Goal: Information Seeking & Learning: Learn about a topic

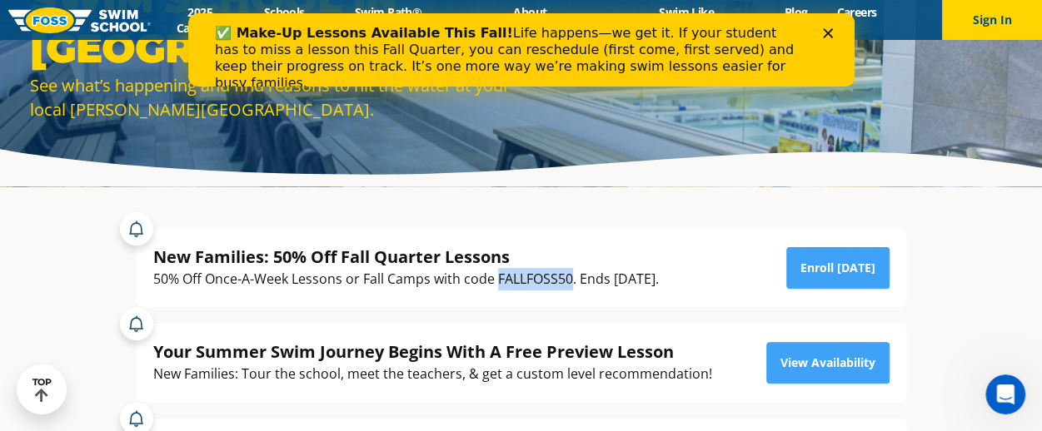
drag, startPoint x: 498, startPoint y: 282, endPoint x: 569, endPoint y: 283, distance: 70.8
click at [569, 283] on div "50% Off Once-A-Week Lessons or Fall Camps with code FALLFOSS50. Ends September …" at bounding box center [405, 279] width 505 height 22
copy div "FALLFOSS50"
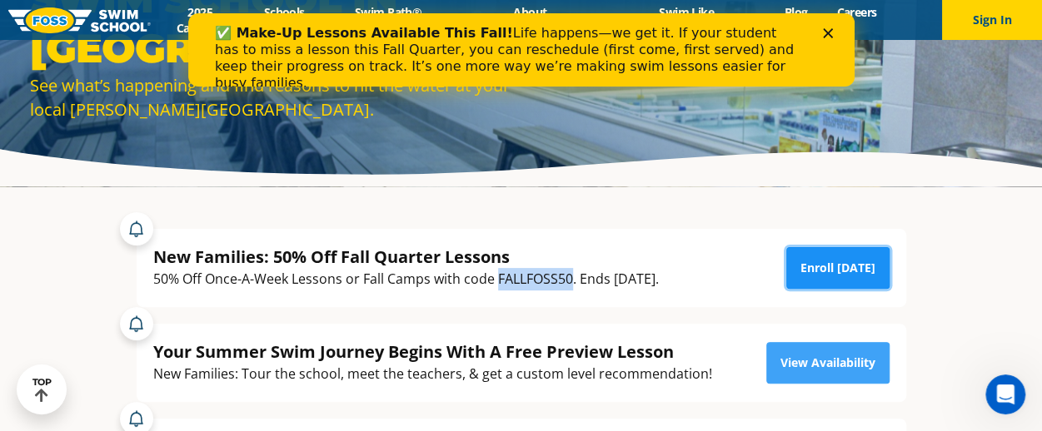
click at [834, 274] on link "Enroll Today" at bounding box center [837, 268] width 103 height 42
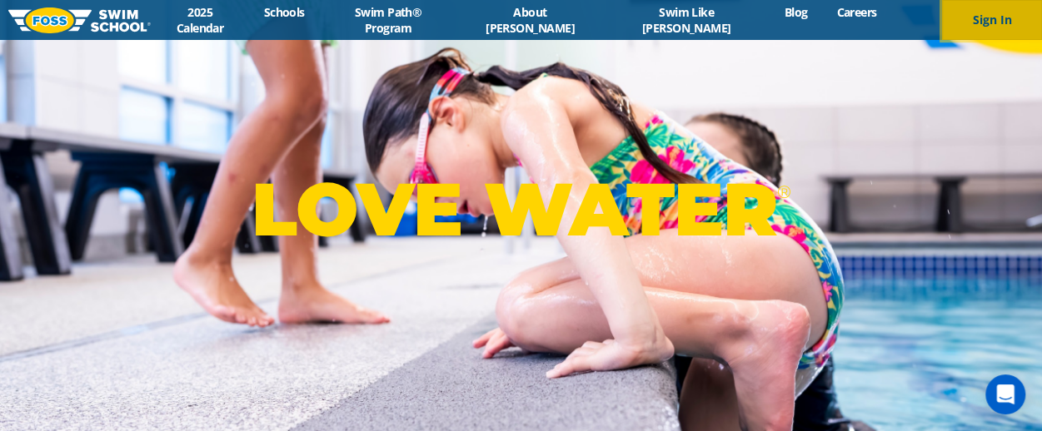
click at [1014, 21] on button "Sign In" at bounding box center [992, 20] width 100 height 40
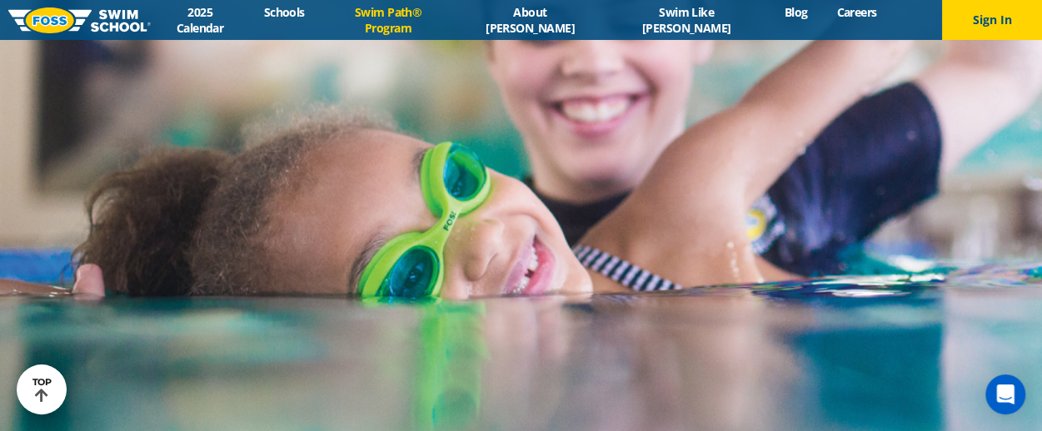
scroll to position [3926, 0]
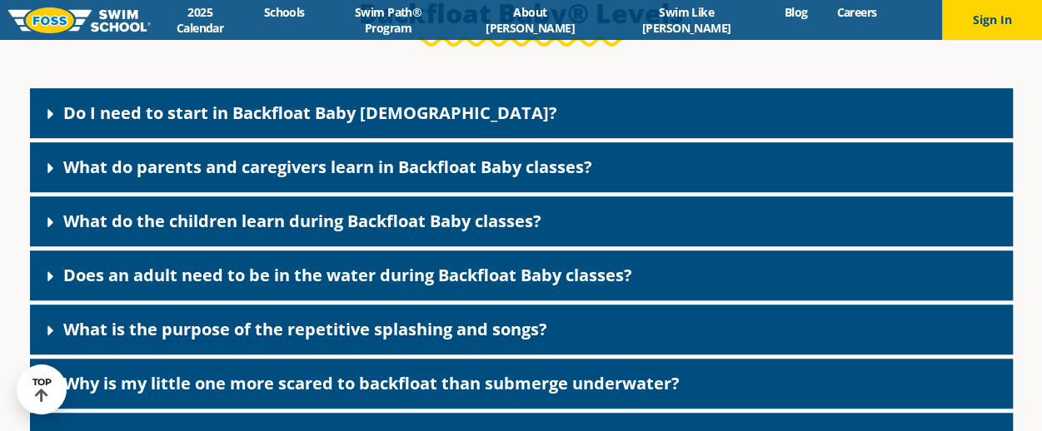
scroll to position [3516, 0]
click at [497, 135] on div "Do I need to start in Backfloat Baby 1?" at bounding box center [521, 113] width 983 height 50
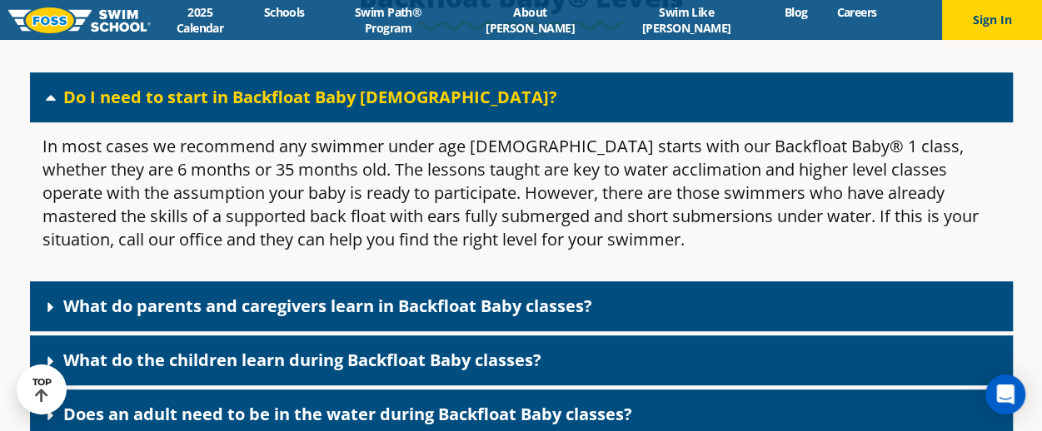
scroll to position [3532, 0]
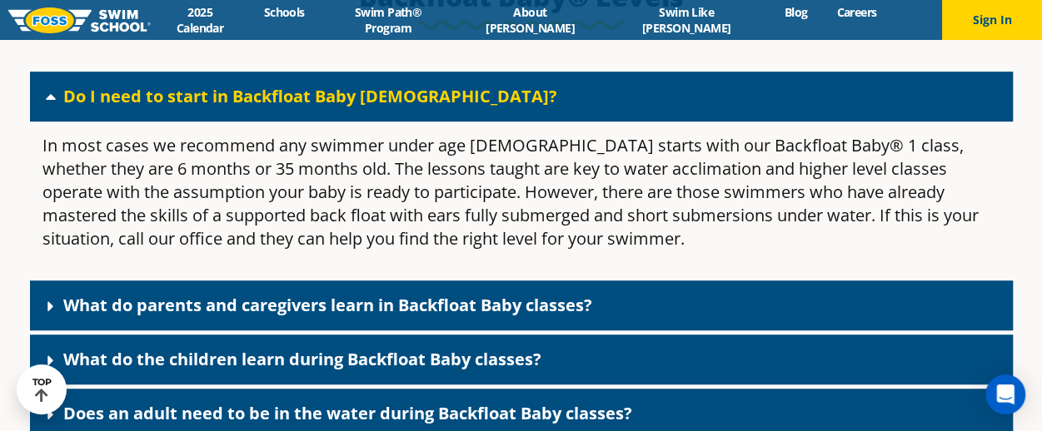
click at [491, 117] on div "Do I need to start in Backfloat Baby 1?" at bounding box center [521, 97] width 983 height 50
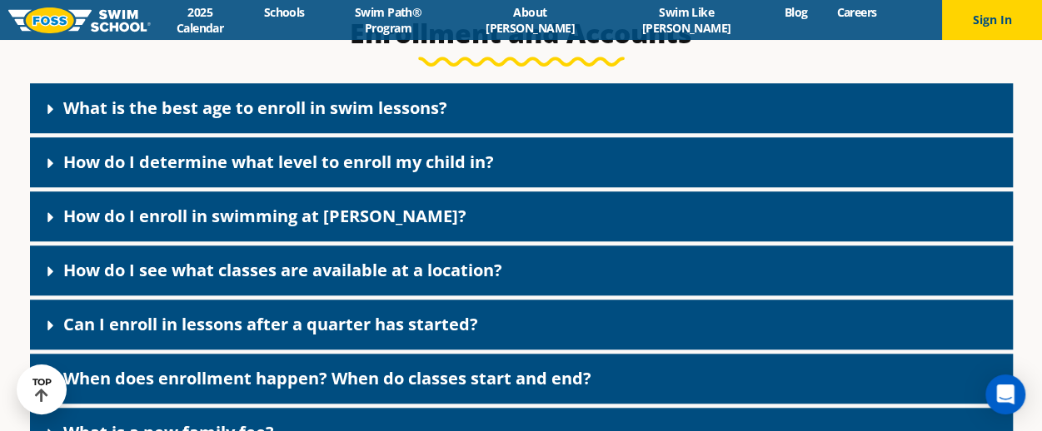
scroll to position [565, 0]
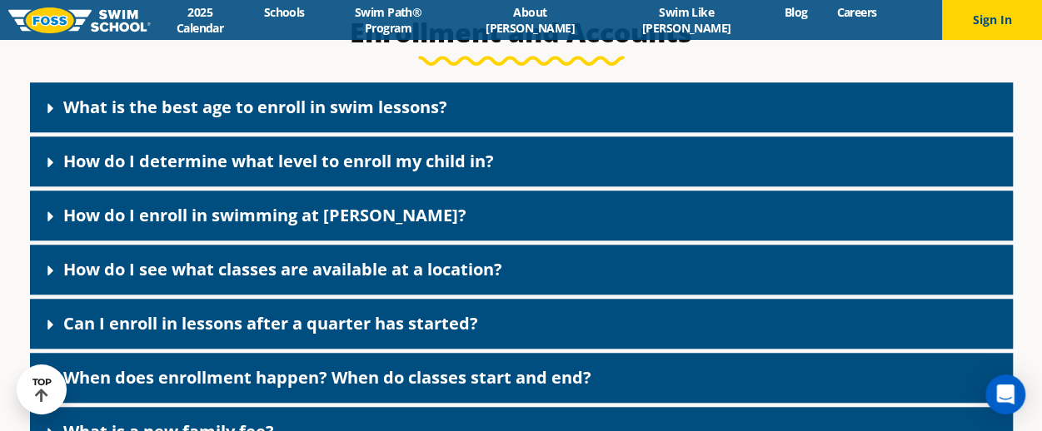
click at [80, 163] on link "How do I determine what level to enroll my child in?" at bounding box center [278, 161] width 430 height 22
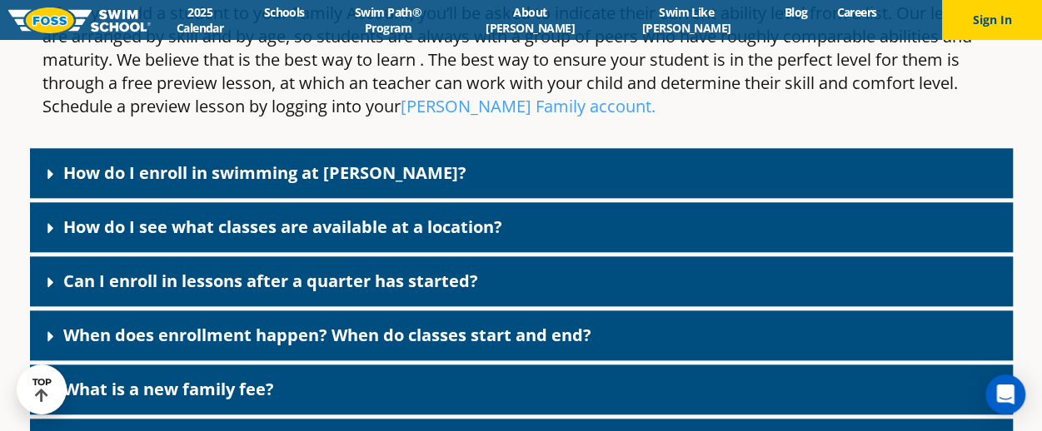
scroll to position [768, 0]
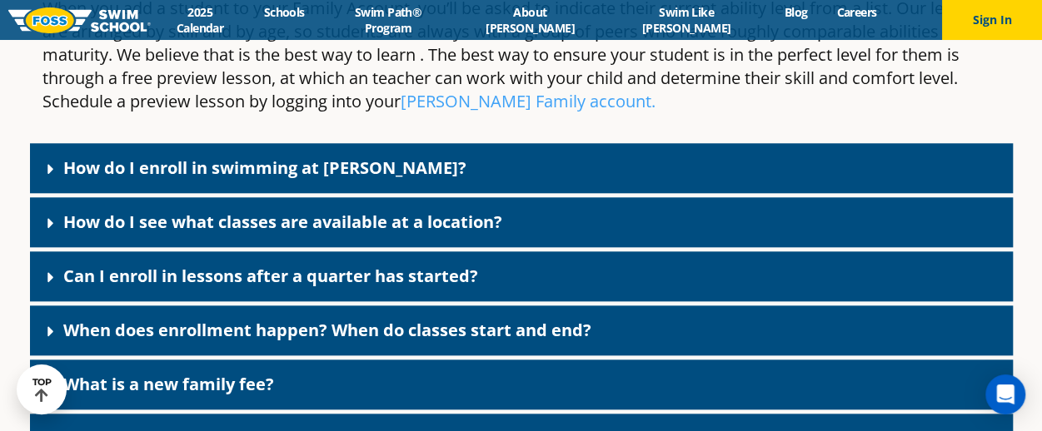
click at [276, 146] on div "How do I enroll in swimming at FOSS?" at bounding box center [521, 168] width 983 height 50
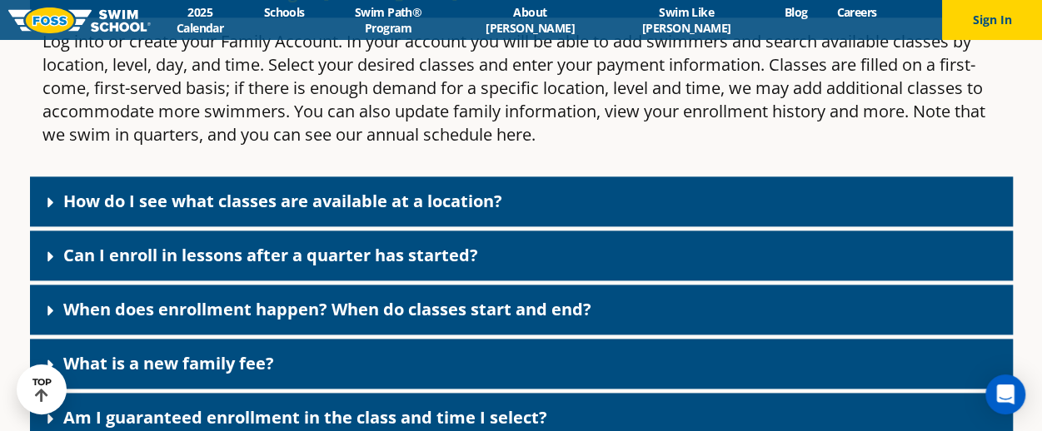
scroll to position [957, 0]
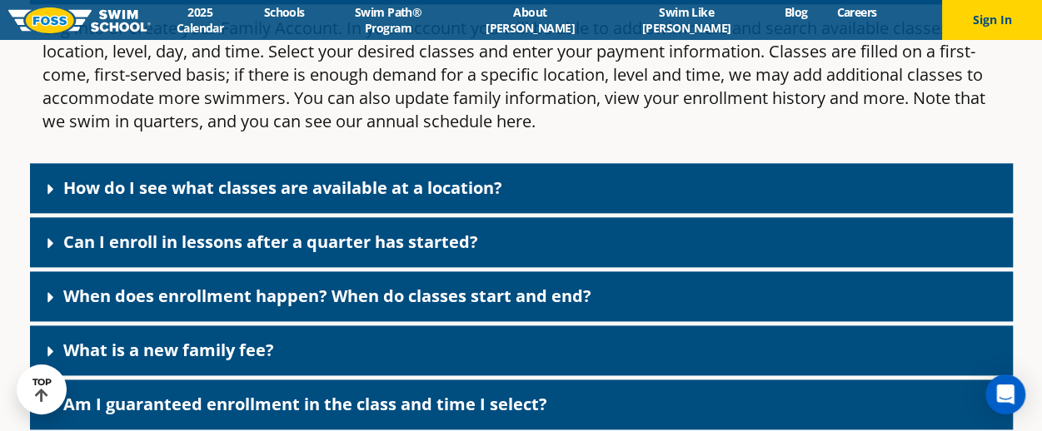
click at [286, 232] on link "Can I enroll in lessons after a quarter has started?" at bounding box center [270, 242] width 415 height 22
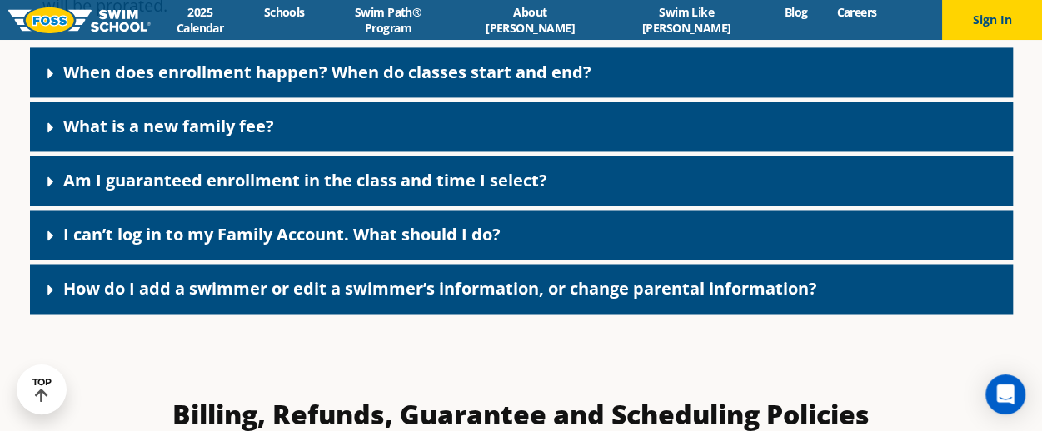
scroll to position [1266, 0]
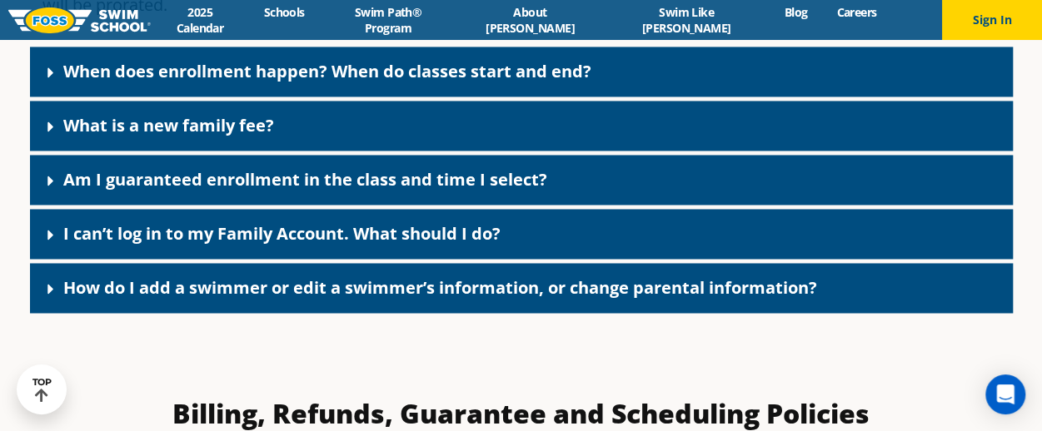
click at [252, 145] on div "What is a new family fee?" at bounding box center [521, 126] width 983 height 50
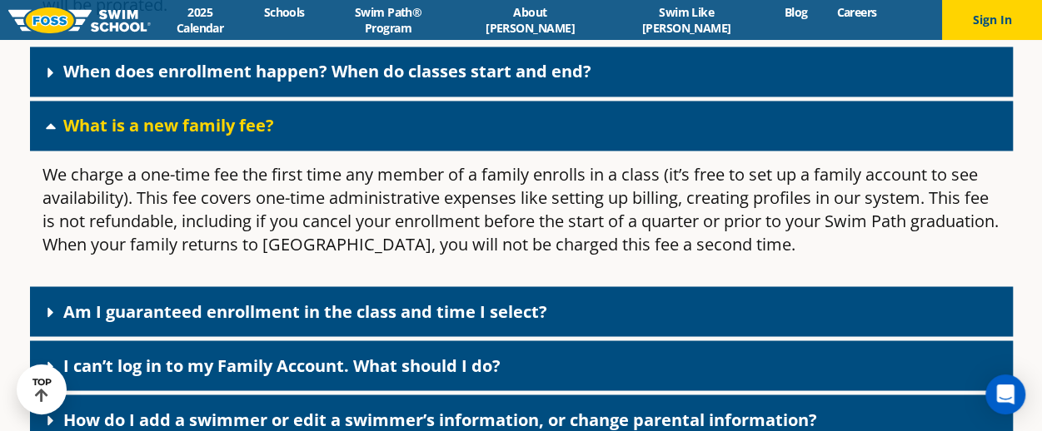
click at [252, 145] on div "What is a new family fee?" at bounding box center [521, 126] width 983 height 50
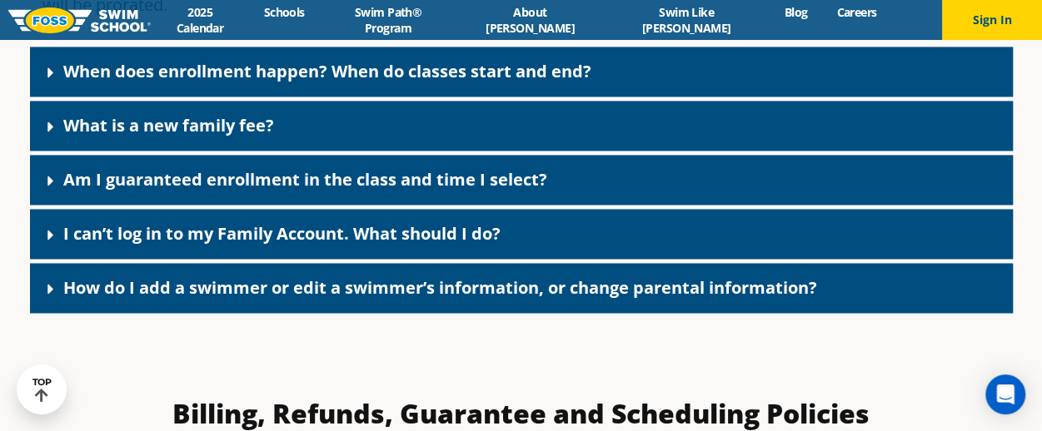
click at [253, 161] on div "Am I guaranteed enrollment in the class and time I select?" at bounding box center [521, 180] width 983 height 50
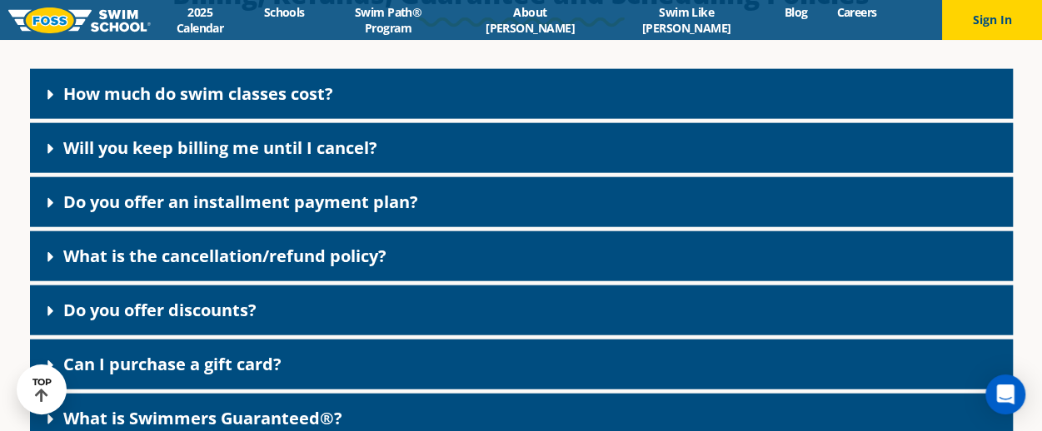
scroll to position [1888, 0]
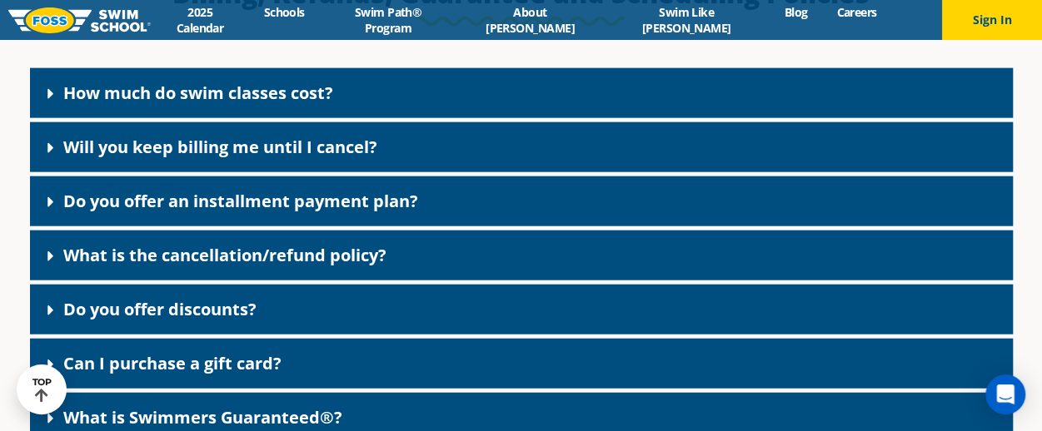
click at [263, 132] on div "Will you keep billing me until I cancel?" at bounding box center [521, 147] width 983 height 50
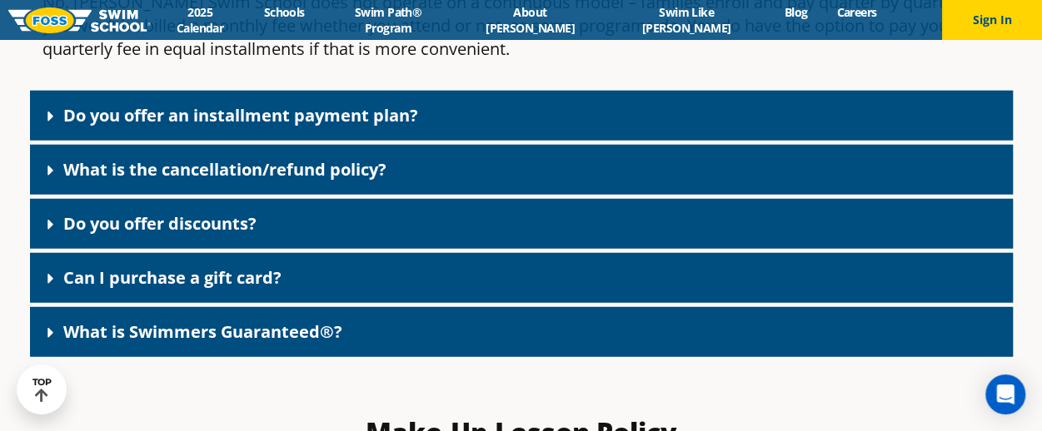
scroll to position [2083, 0]
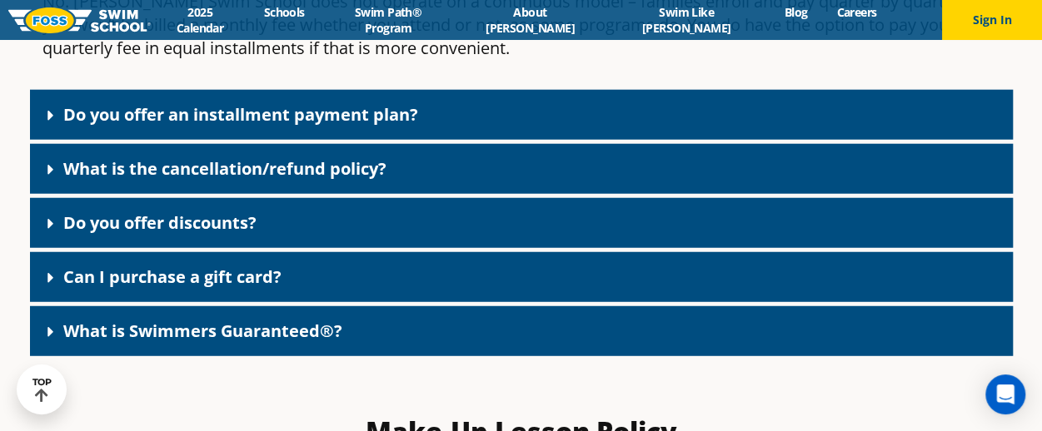
click at [269, 218] on div "Do you offer discounts?" at bounding box center [521, 223] width 983 height 50
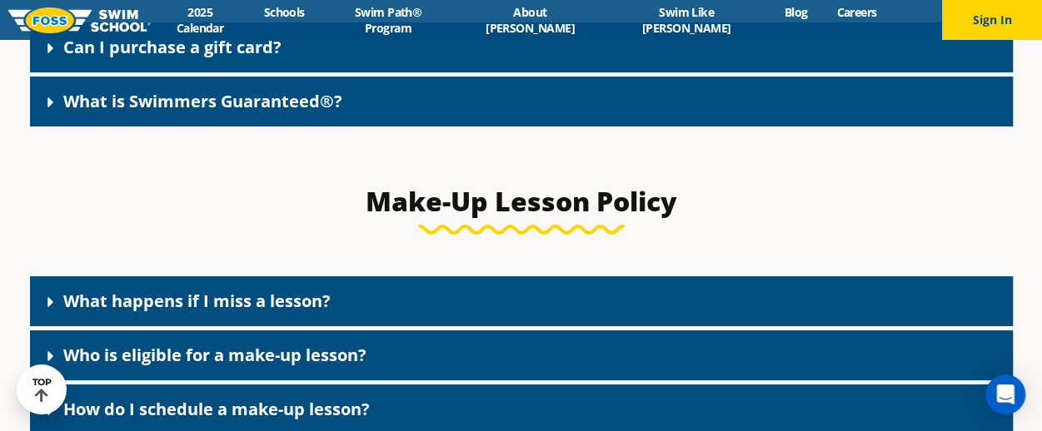
scroll to position [2971, 0]
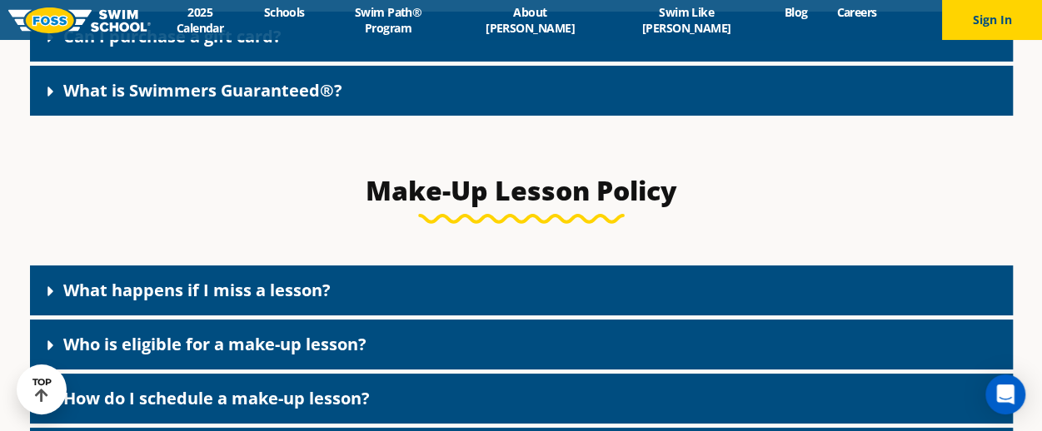
click at [216, 100] on link "What is Swimmers Guaranteed®?" at bounding box center [202, 90] width 279 height 22
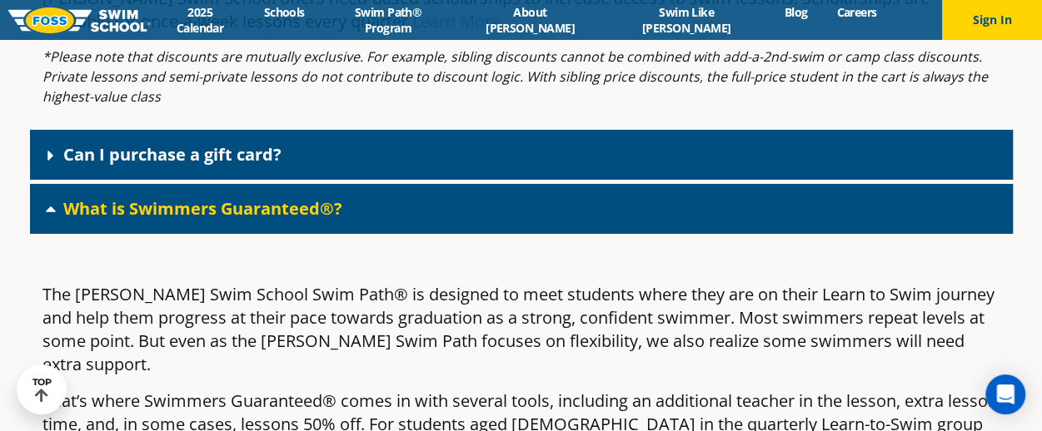
scroll to position [2851, 0]
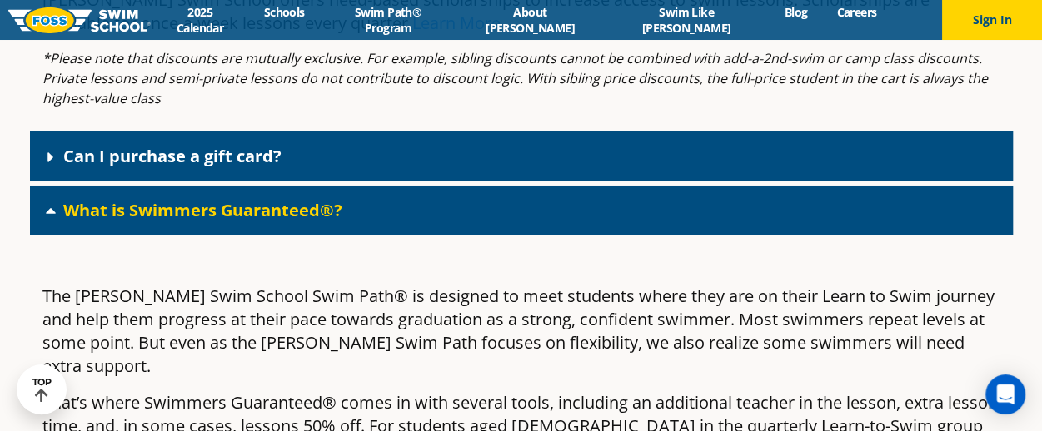
click at [249, 219] on link "What is Swimmers Guaranteed®?" at bounding box center [202, 210] width 279 height 22
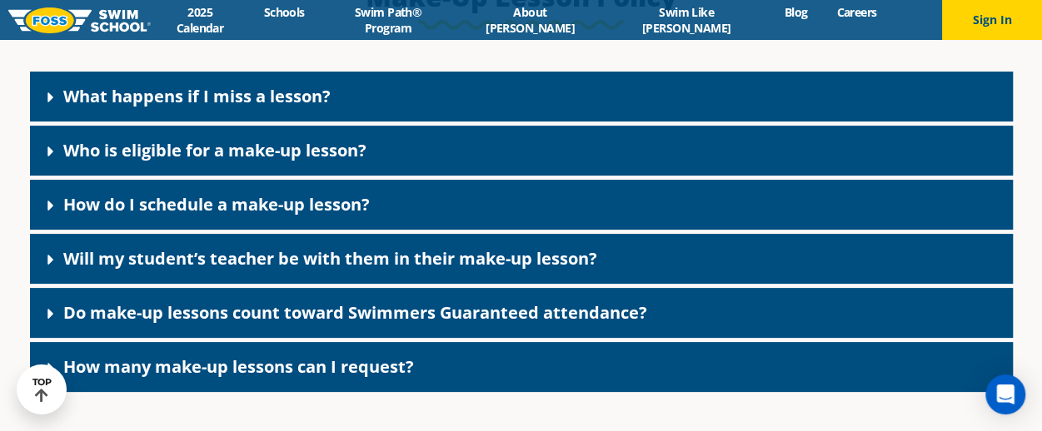
scroll to position [3166, 0]
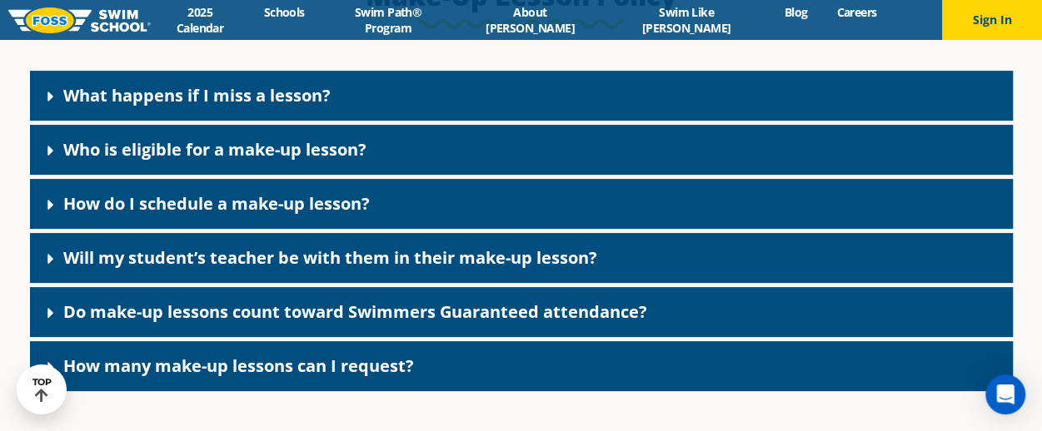
click at [249, 215] on link "How do I schedule a make-up lesson?" at bounding box center [216, 203] width 306 height 22
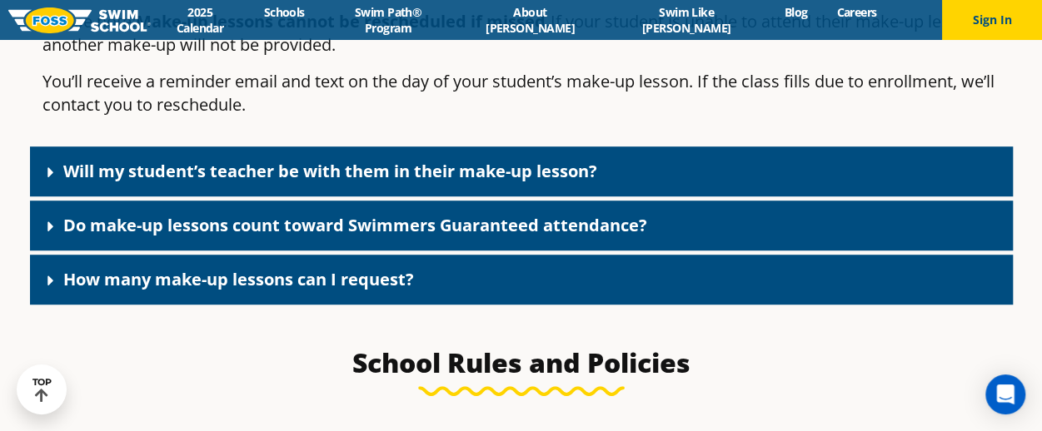
scroll to position [3518, 0]
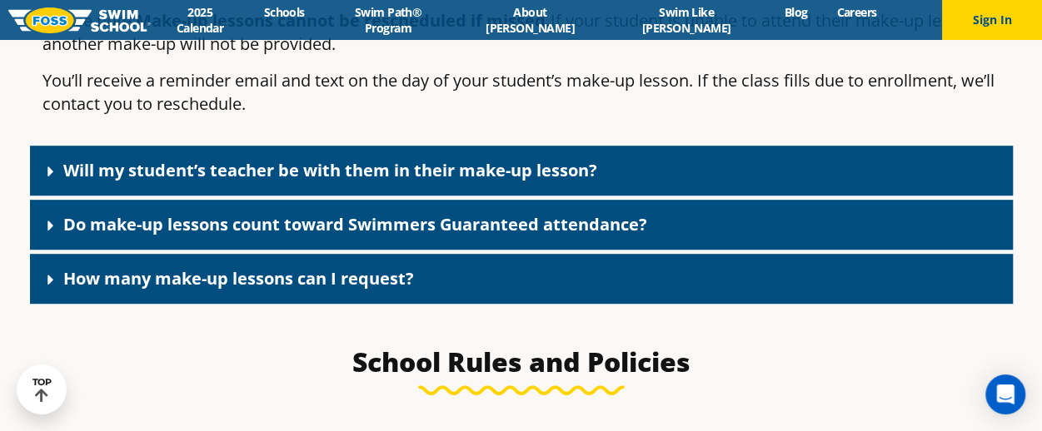
click at [249, 196] on div "Will my student’s teacher be with them in their make-up lesson?" at bounding box center [521, 171] width 983 height 50
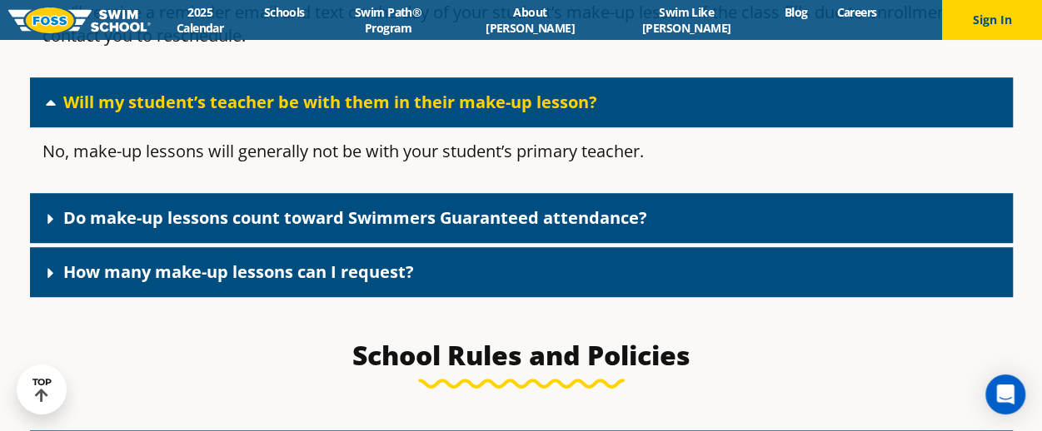
scroll to position [3611, 0]
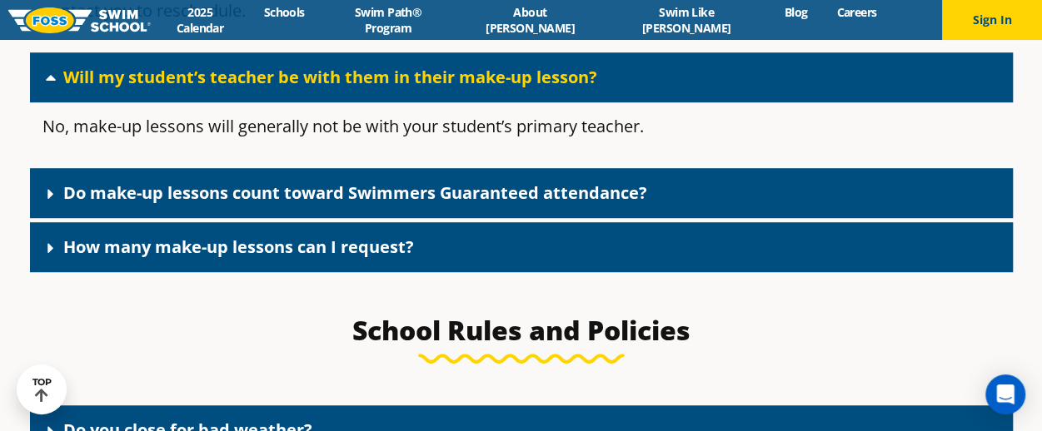
click at [250, 204] on link "Do make-up lessons count toward Swimmers Guaranteed attendance?" at bounding box center [355, 193] width 584 height 22
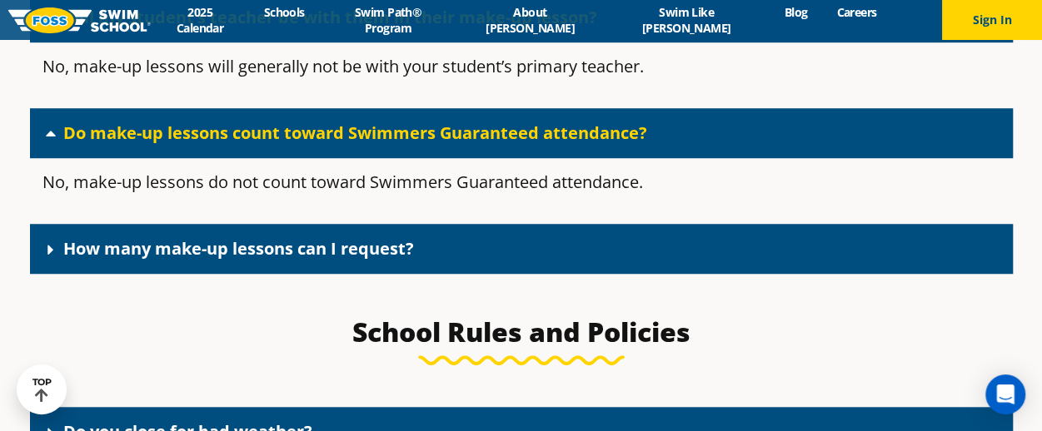
scroll to position [3675, 0]
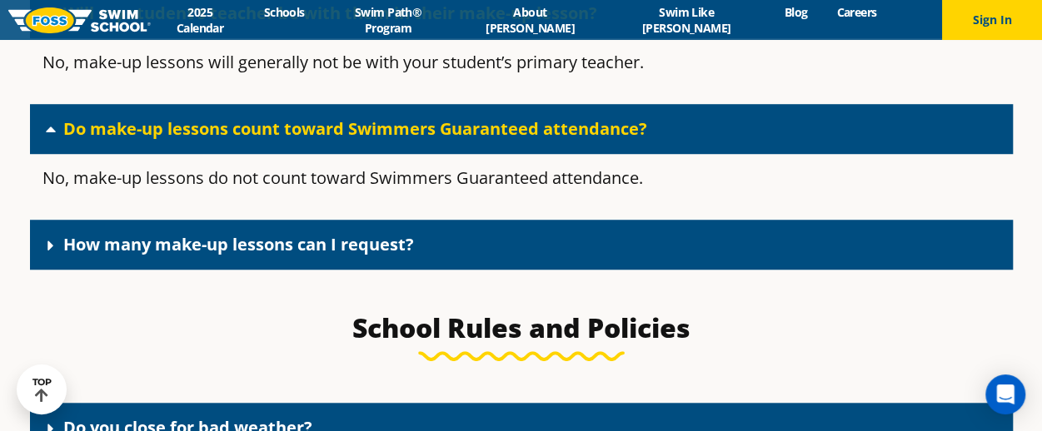
click at [282, 261] on div "How many make-up lessons can I request?" at bounding box center [521, 245] width 983 height 50
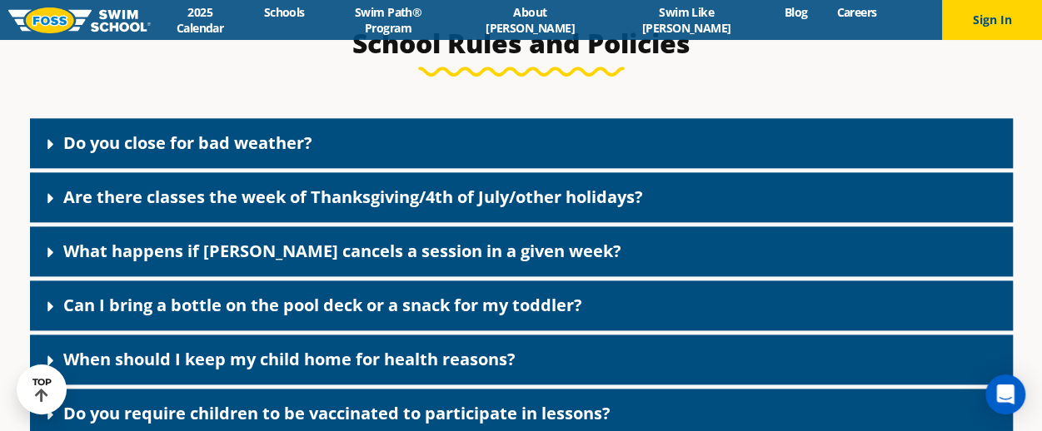
scroll to position [4071, 0]
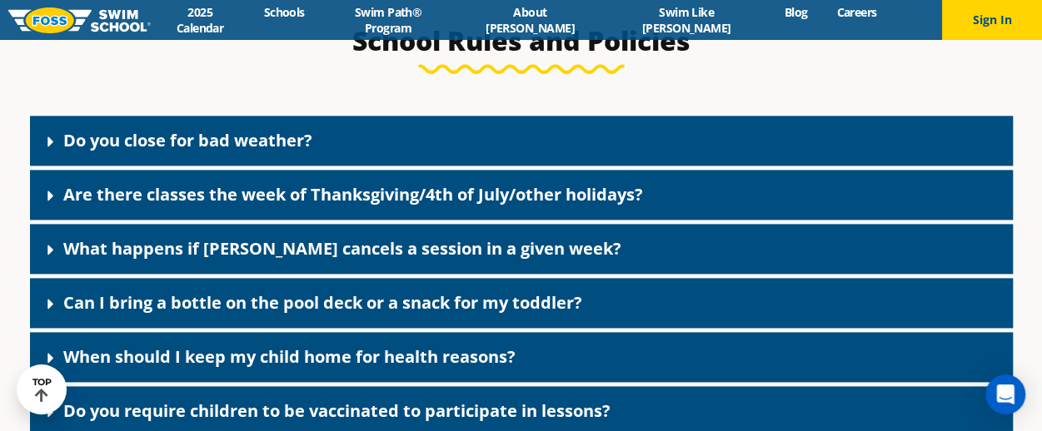
click at [209, 152] on link "Do you close for bad weather?" at bounding box center [187, 140] width 249 height 22
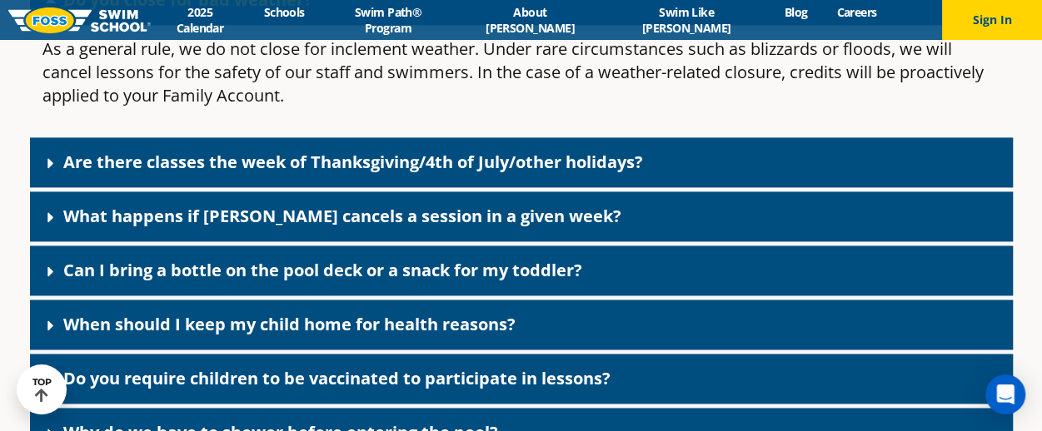
scroll to position [4215, 0]
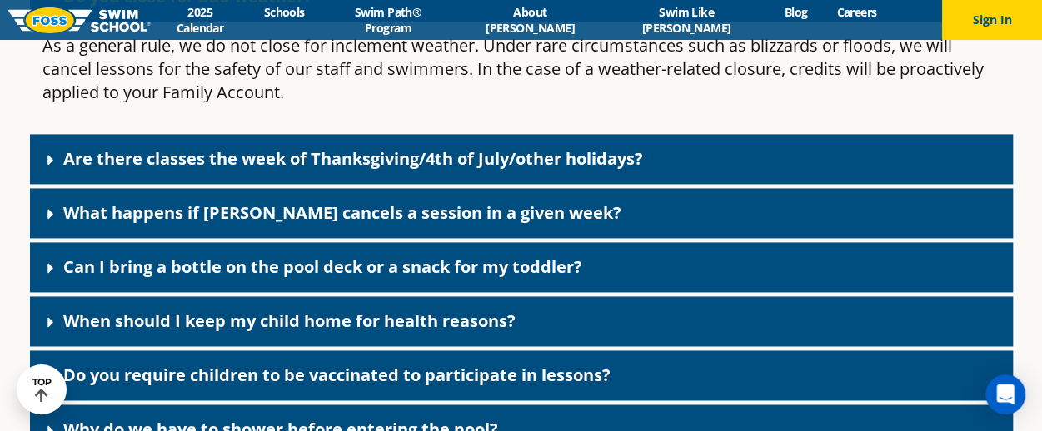
click at [198, 181] on div "Are there classes the week of Thanksgiving/4th of July/other holidays?" at bounding box center [521, 159] width 983 height 50
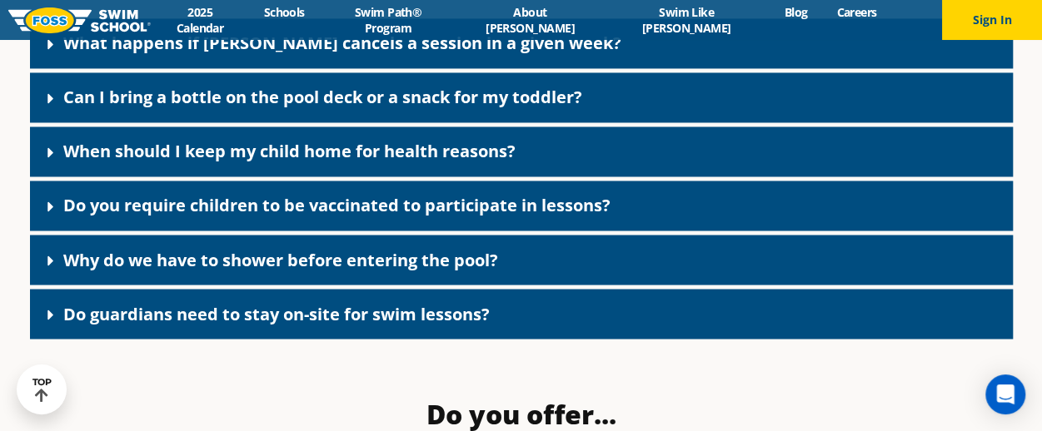
scroll to position [4473, 0]
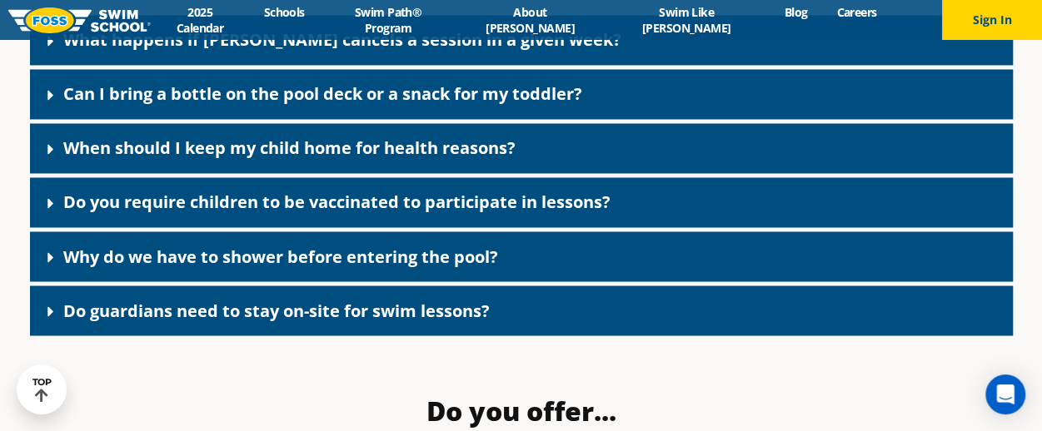
click at [194, 119] on div "Can I bring a bottle on the pool deck or a snack for my toddler?" at bounding box center [521, 94] width 983 height 50
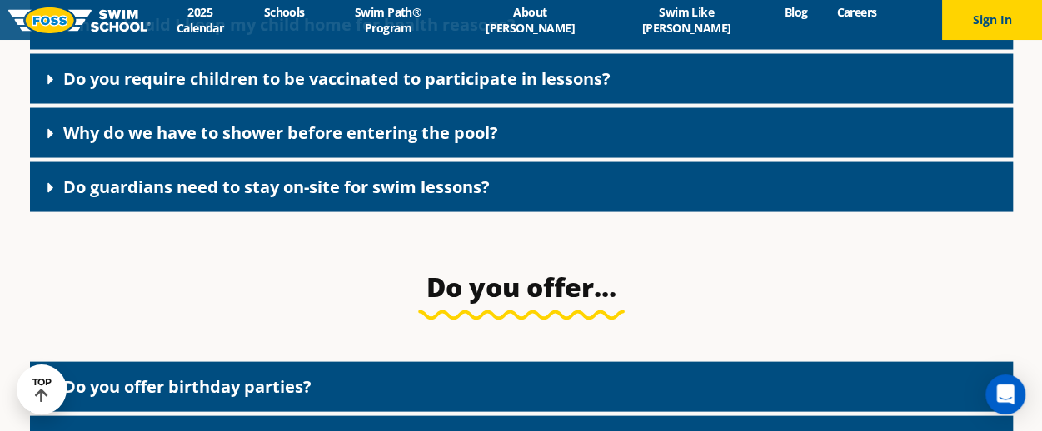
scroll to position [4684, 0]
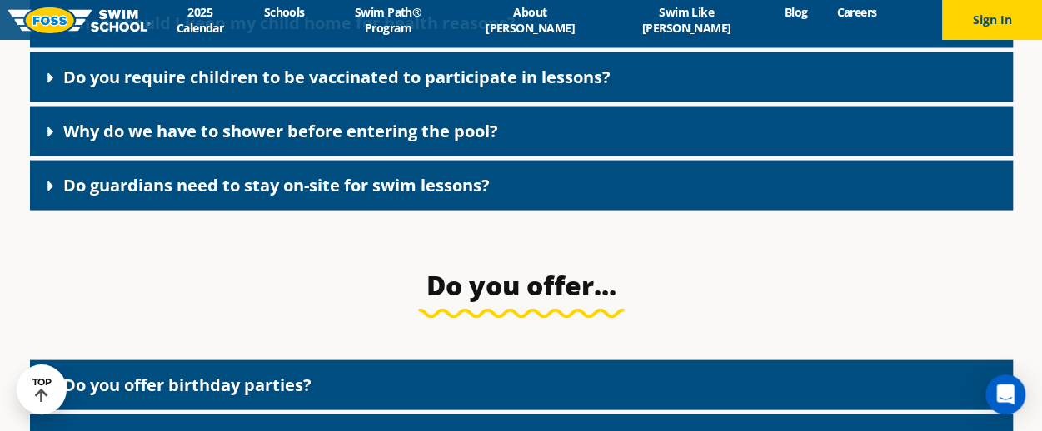
click at [158, 142] on link "Why do we have to shower before entering the pool?" at bounding box center [280, 130] width 435 height 22
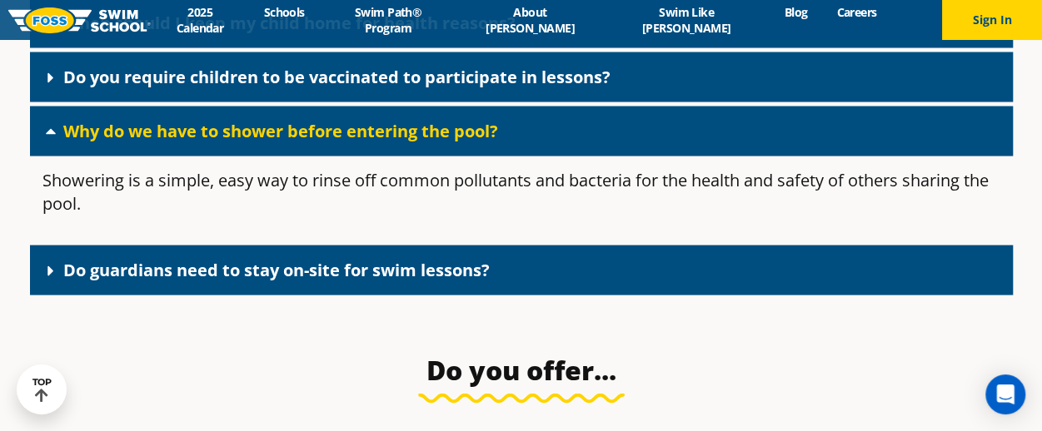
click at [158, 142] on link "Why do we have to shower before entering the pool?" at bounding box center [280, 130] width 435 height 22
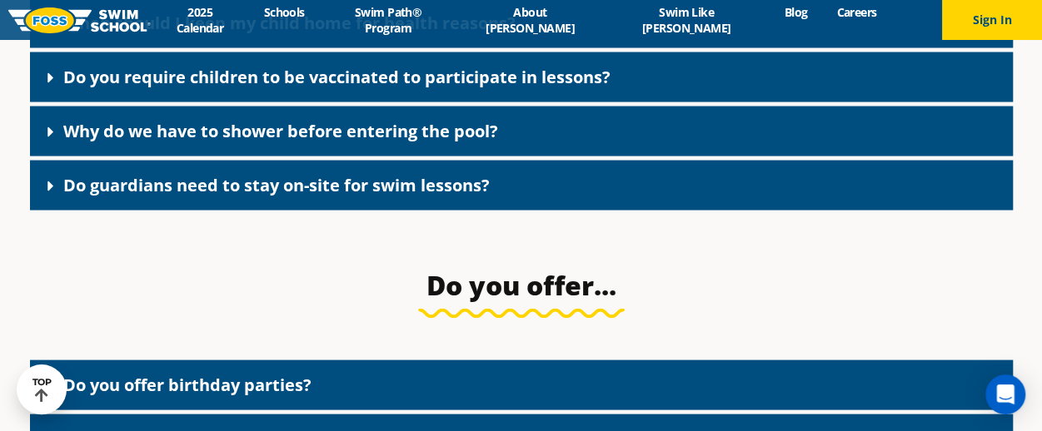
click at [170, 196] on link "Do guardians need to stay on-site for swim lessons?" at bounding box center [276, 184] width 426 height 22
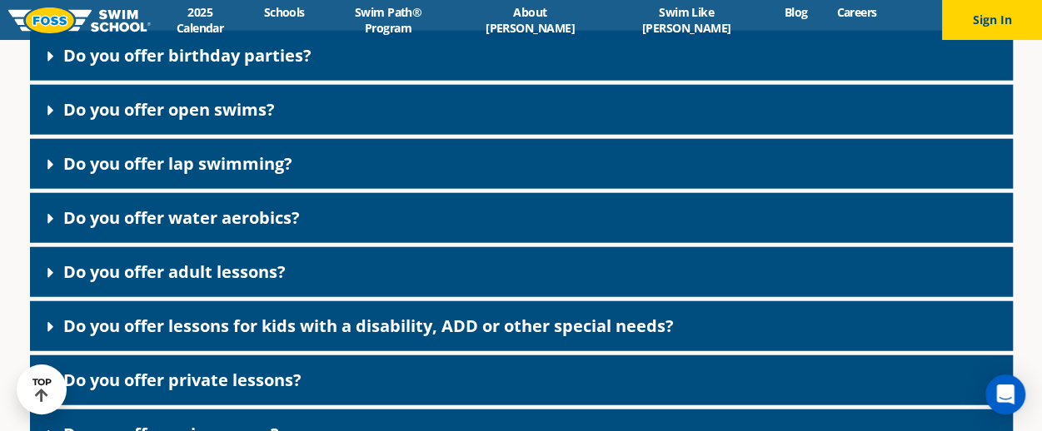
scroll to position [5100, 0]
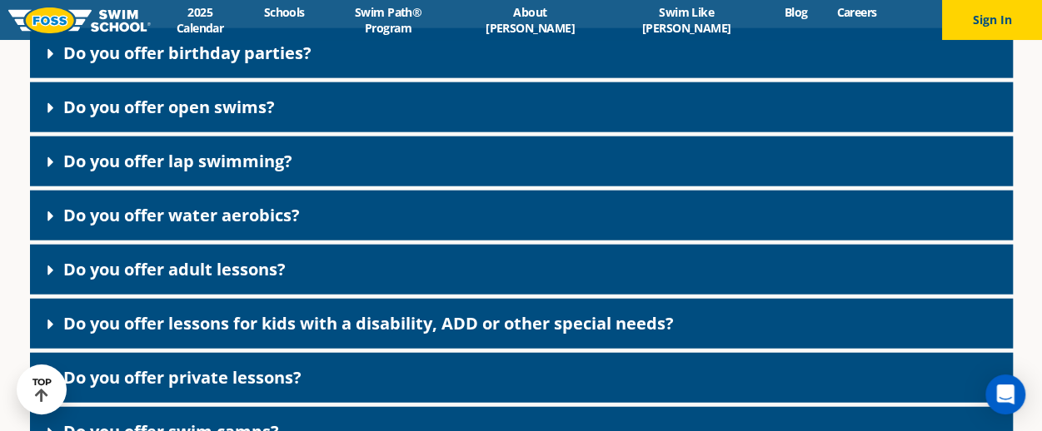
click at [132, 118] on link "Do you offer open swims?" at bounding box center [168, 107] width 211 height 22
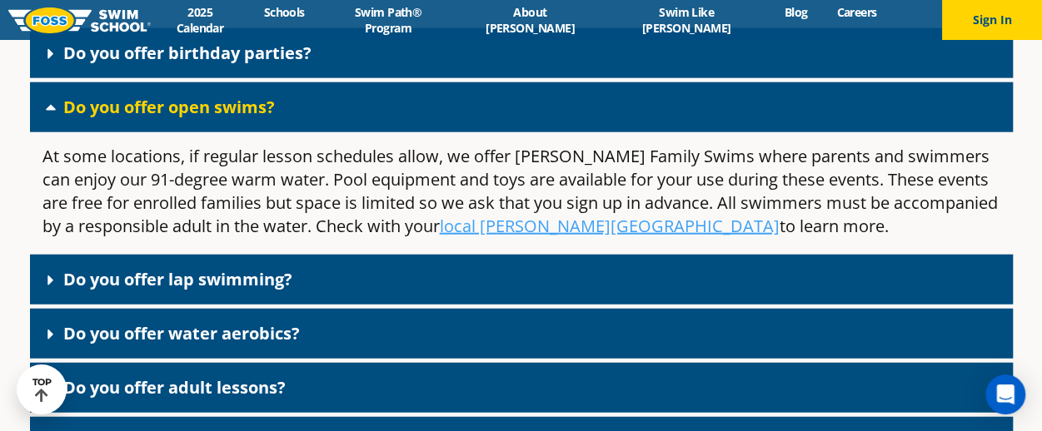
drag, startPoint x: 132, startPoint y: 153, endPoint x: 118, endPoint y: 152, distance: 13.3
click at [118, 118] on link "Do you offer open swims?" at bounding box center [168, 107] width 211 height 22
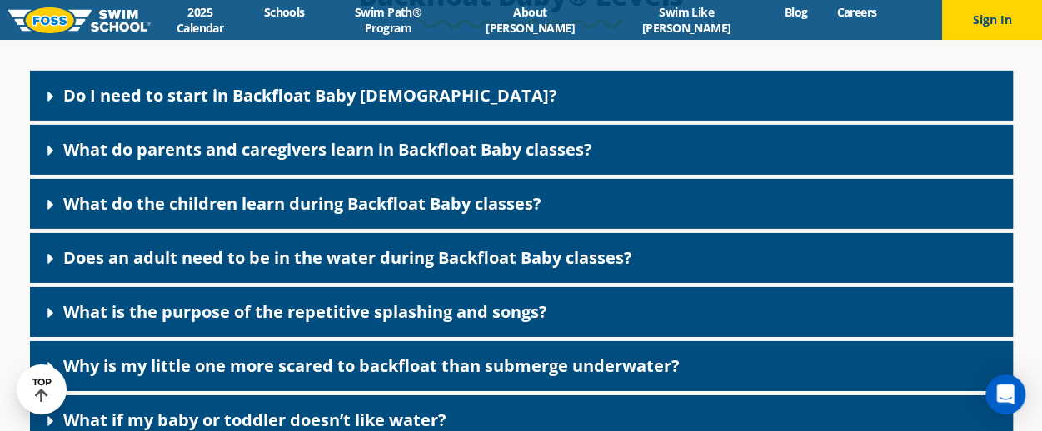
scroll to position [5753, 0]
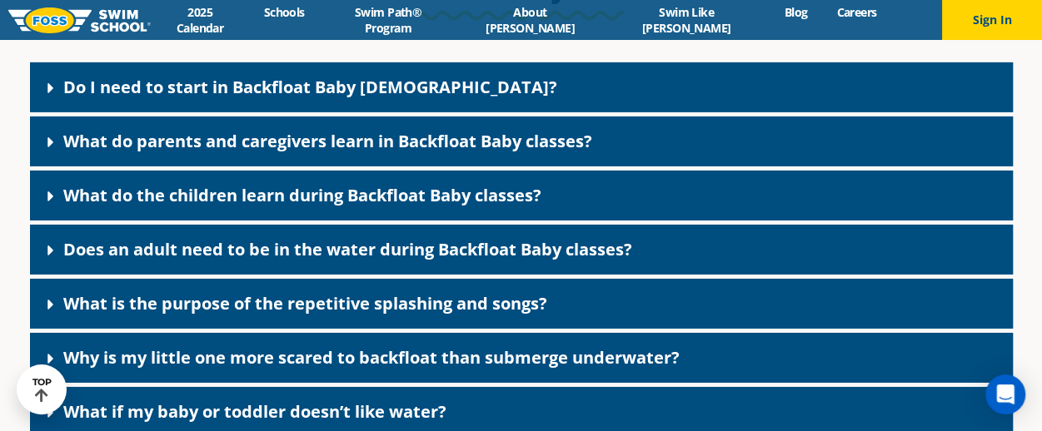
click at [158, 152] on link "What do parents and caregivers learn in Backfloat Baby classes?" at bounding box center [327, 141] width 529 height 22
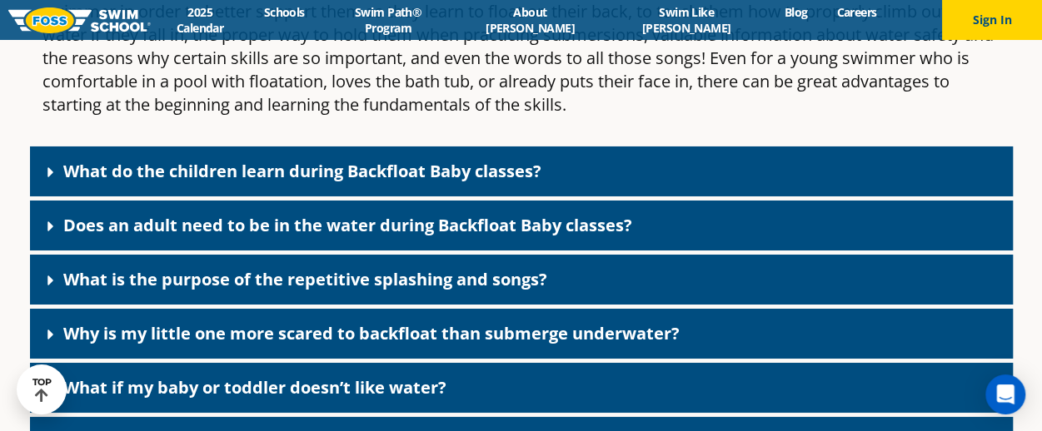
scroll to position [5956, 0]
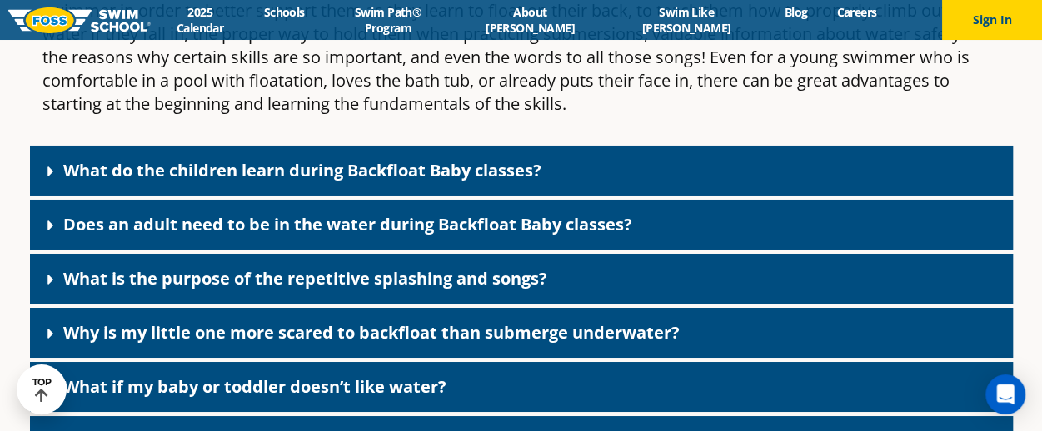
click at [177, 182] on link "What do the children learn during Backfloat Baby classes?" at bounding box center [302, 170] width 478 height 22
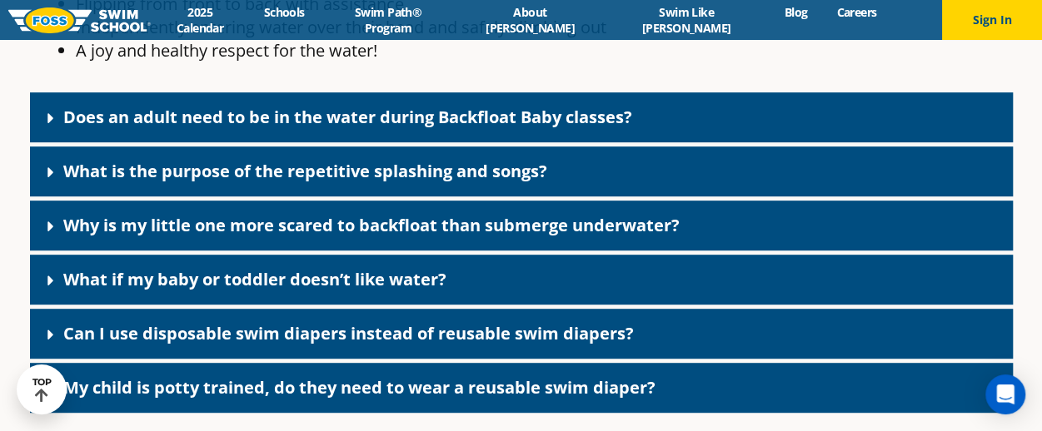
scroll to position [6552, 0]
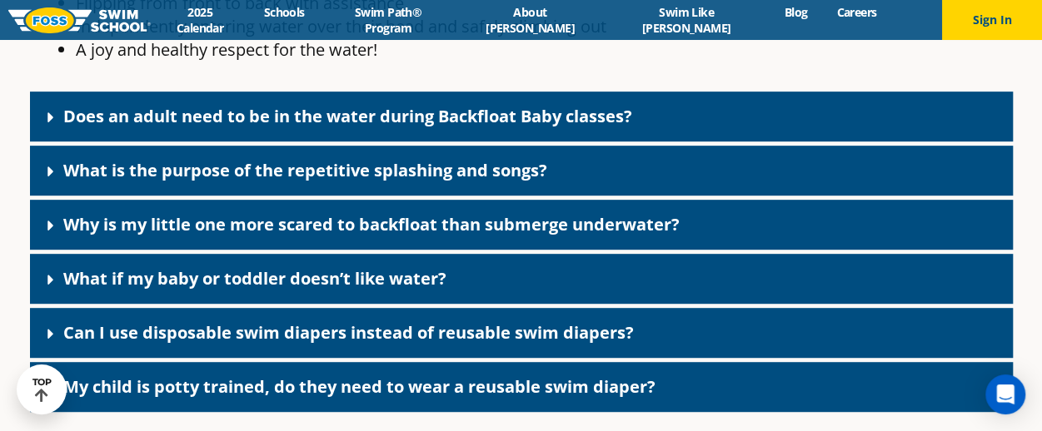
click at [175, 142] on div "Does an adult need to be in the water during Backfloat Baby classes?" at bounding box center [521, 117] width 983 height 50
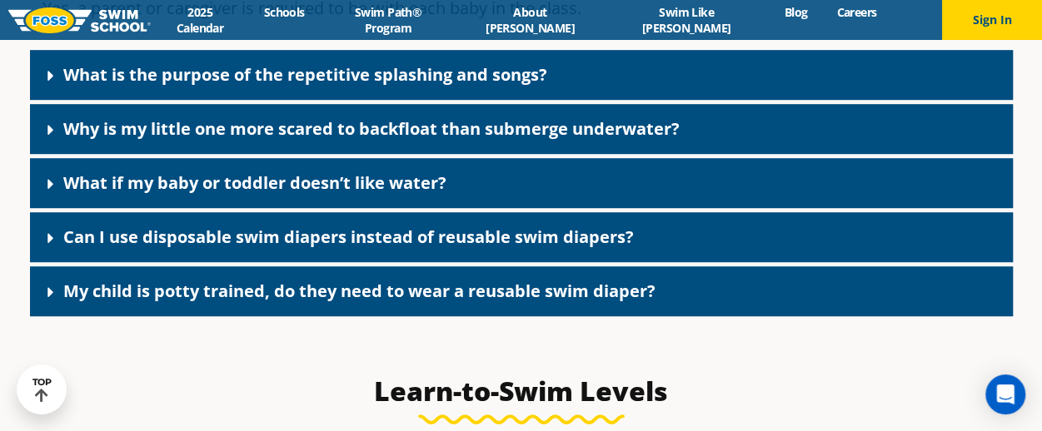
scroll to position [6711, 0]
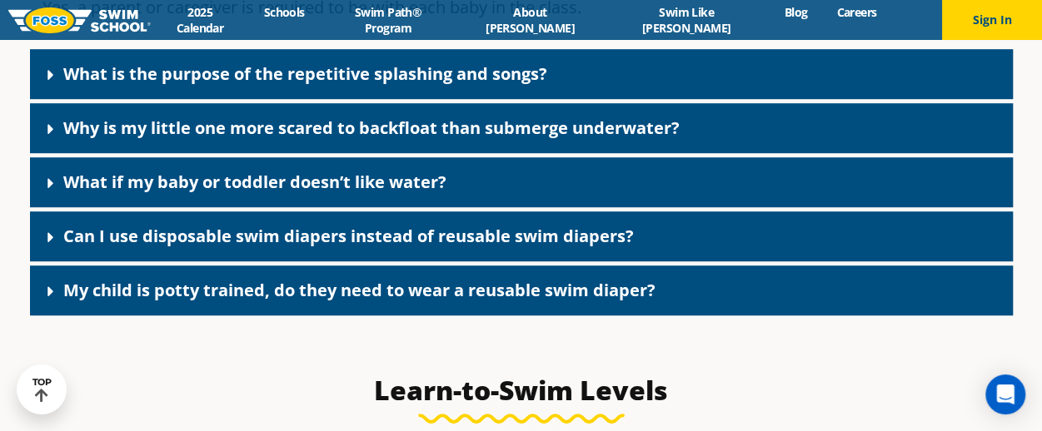
click at [204, 139] on link "Why is my little one more scared to backfloat than submerge underwater?" at bounding box center [371, 128] width 616 height 22
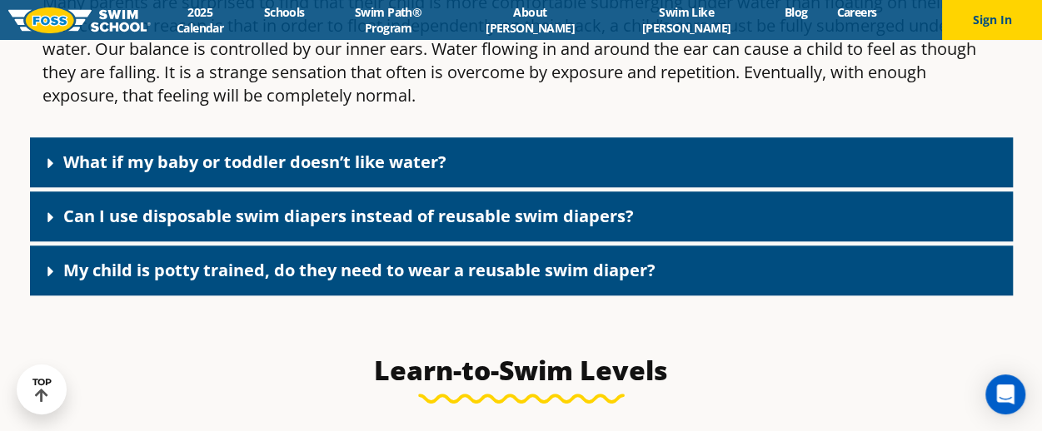
scroll to position [6892, 0]
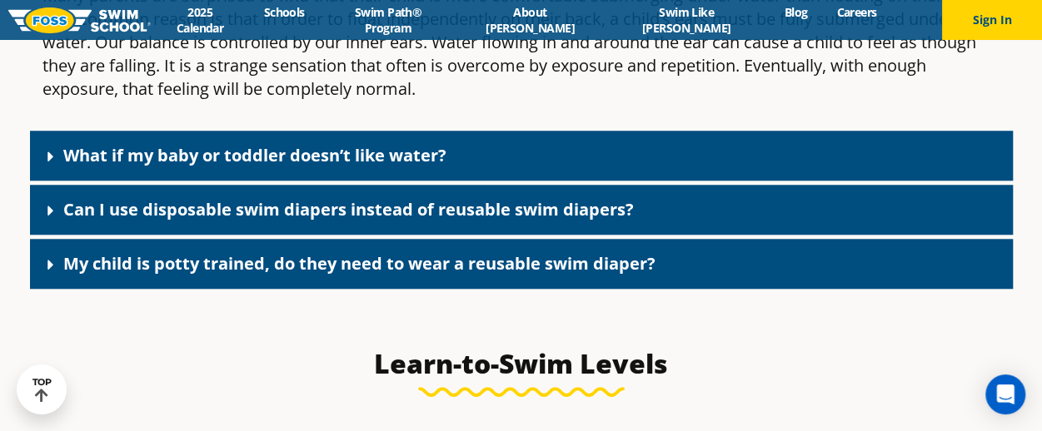
click at [239, 221] on link "Can I use disposable swim diapers instead of reusable swim diapers?" at bounding box center [348, 209] width 570 height 22
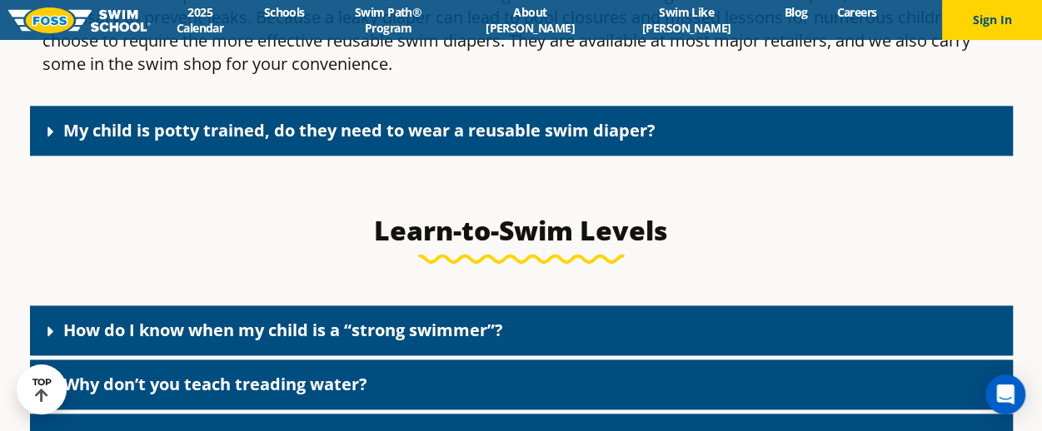
scroll to position [7208, 0]
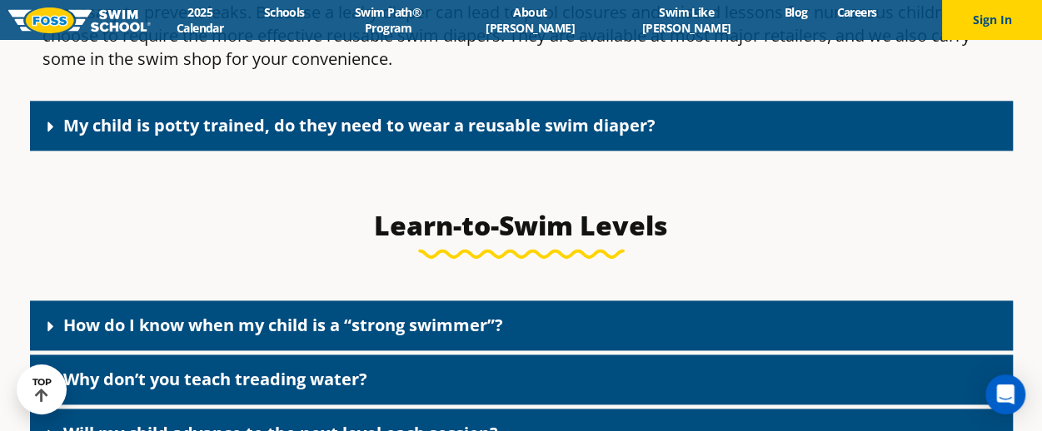
click at [240, 137] on link "My child is potty trained, do they need to wear a reusable swim diaper?" at bounding box center [359, 125] width 592 height 22
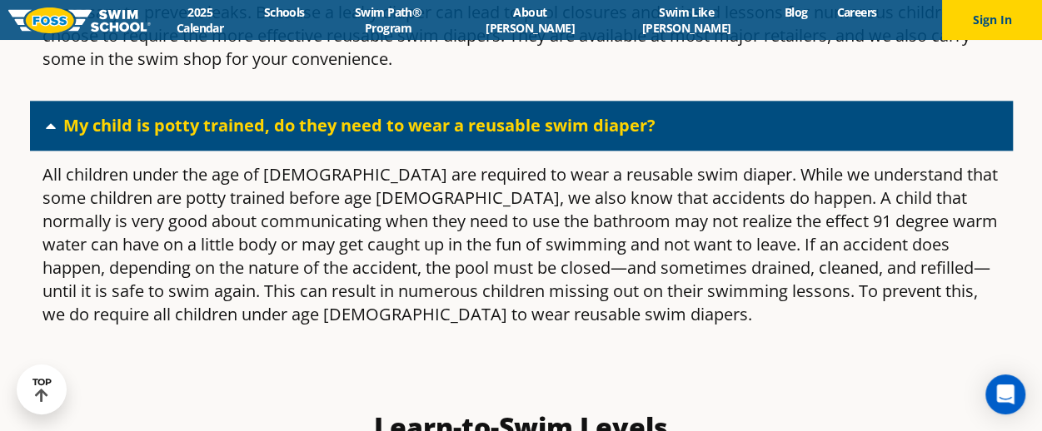
click at [236, 137] on link "My child is potty trained, do they need to wear a reusable swim diaper?" at bounding box center [359, 125] width 592 height 22
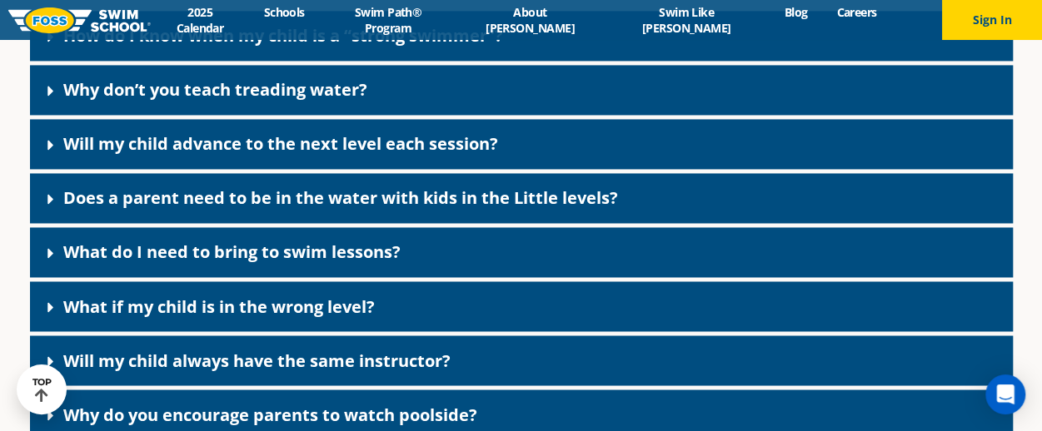
scroll to position [7500, 0]
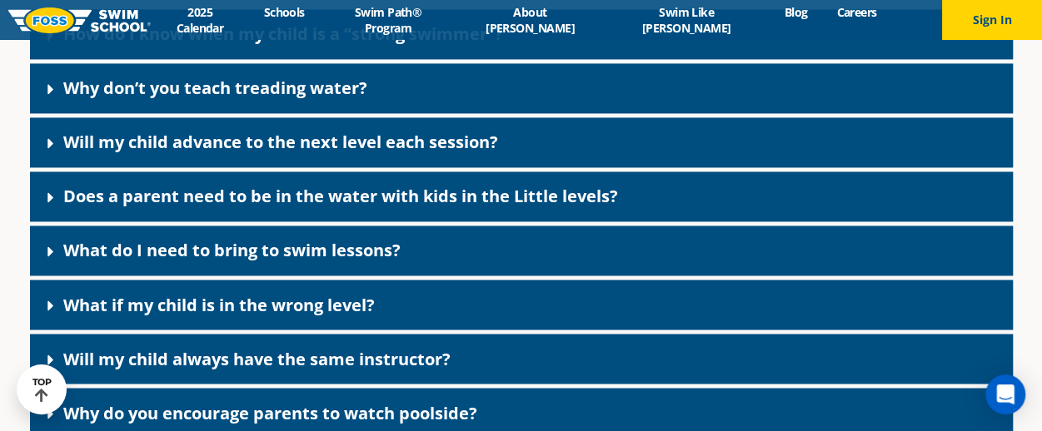
click at [222, 45] on link "How do I know when my child is a “strong swimmer”?" at bounding box center [283, 33] width 440 height 22
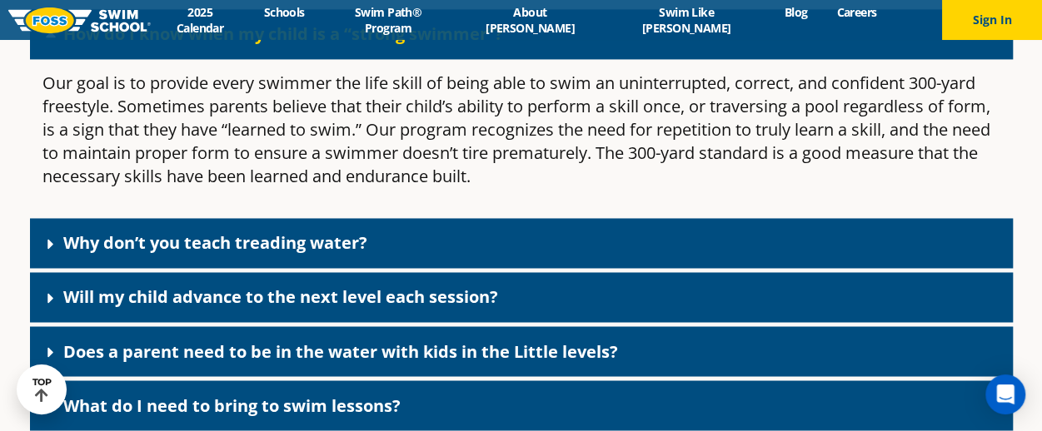
click at [222, 45] on link "How do I know when my child is a “strong swimmer”?" at bounding box center [283, 33] width 440 height 22
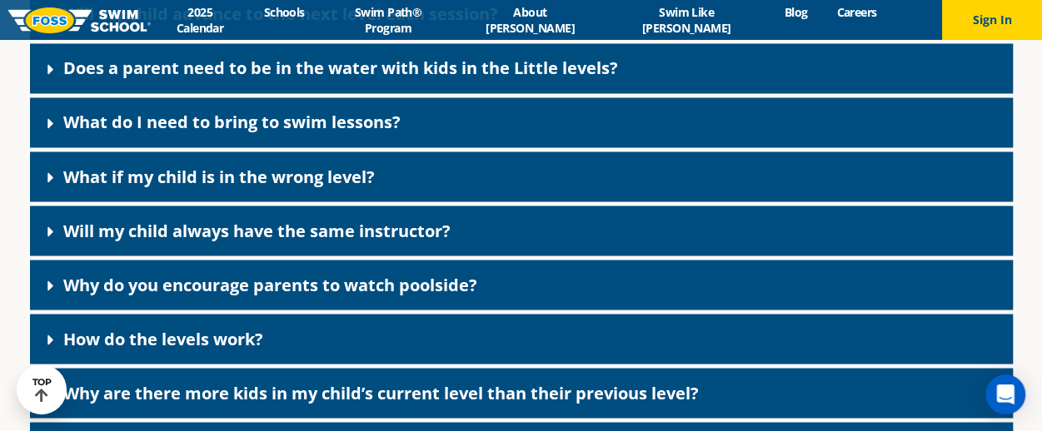
scroll to position [7629, 0]
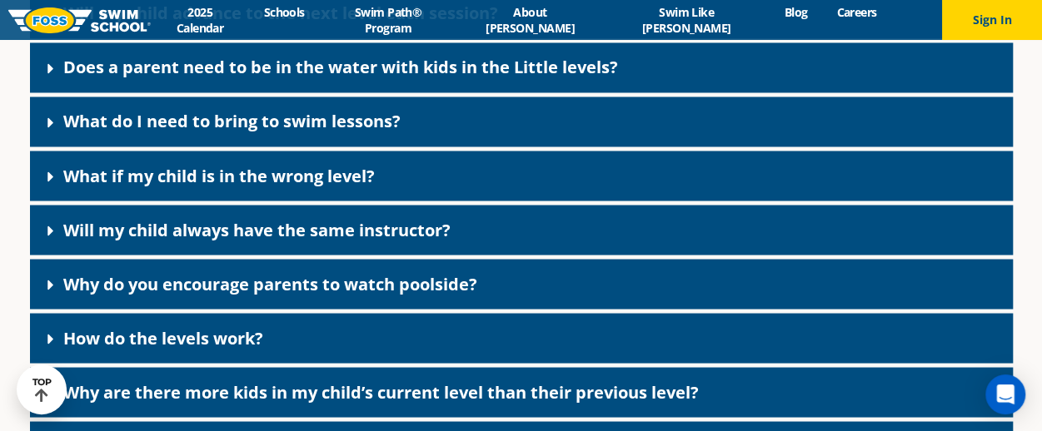
click at [230, 187] on link "What if my child is in the wrong level?" at bounding box center [218, 175] width 311 height 22
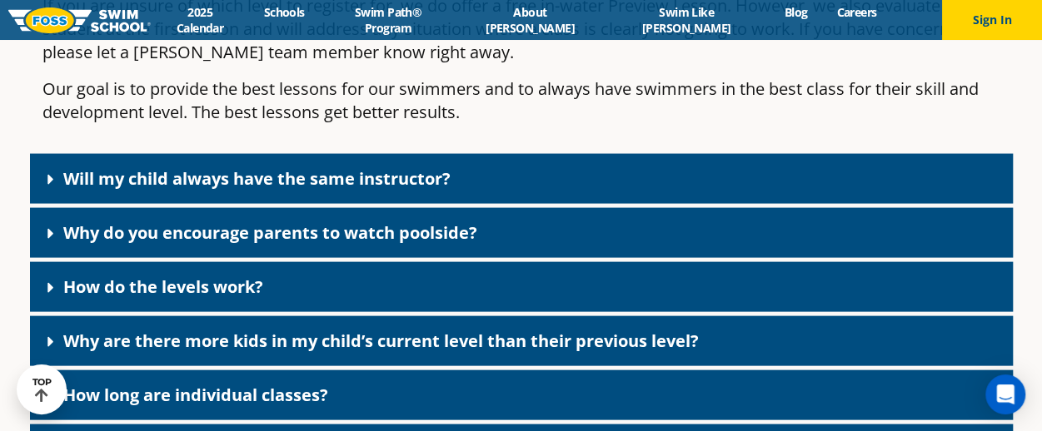
scroll to position [7849, 0]
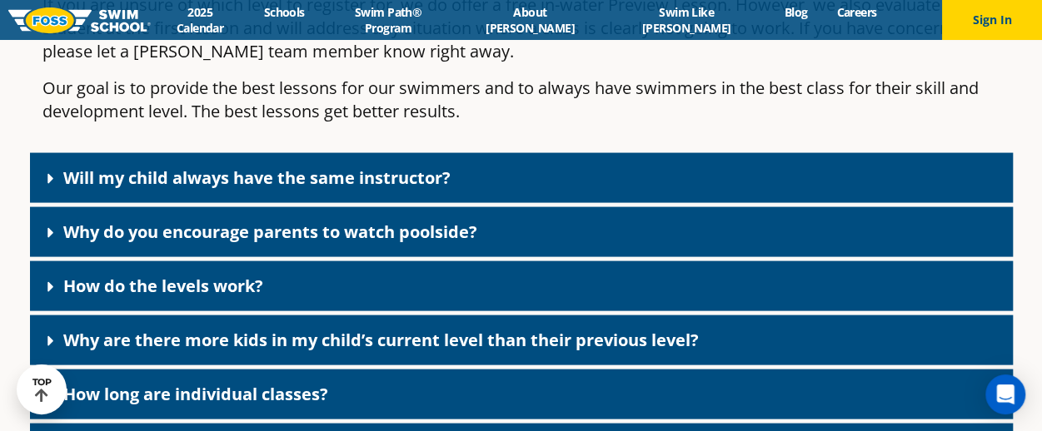
click at [230, 189] on link "Will my child always have the same instructor?" at bounding box center [256, 178] width 387 height 22
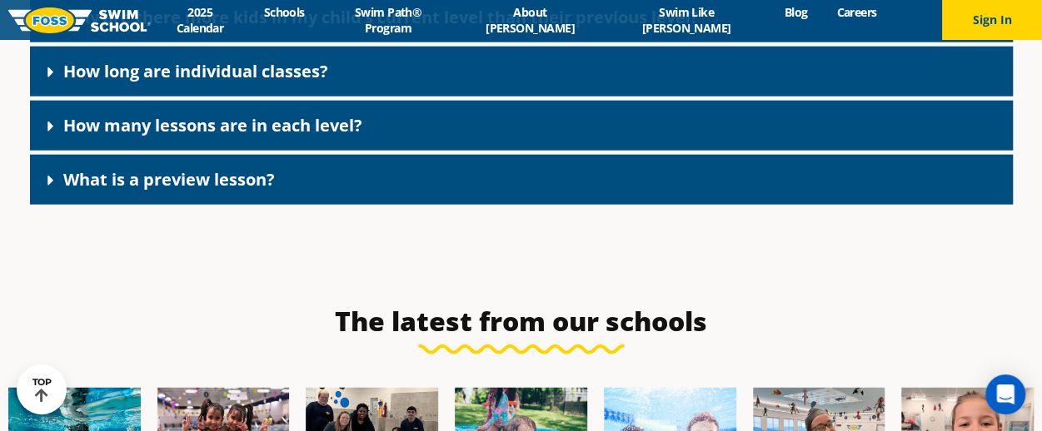
scroll to position [8282, 0]
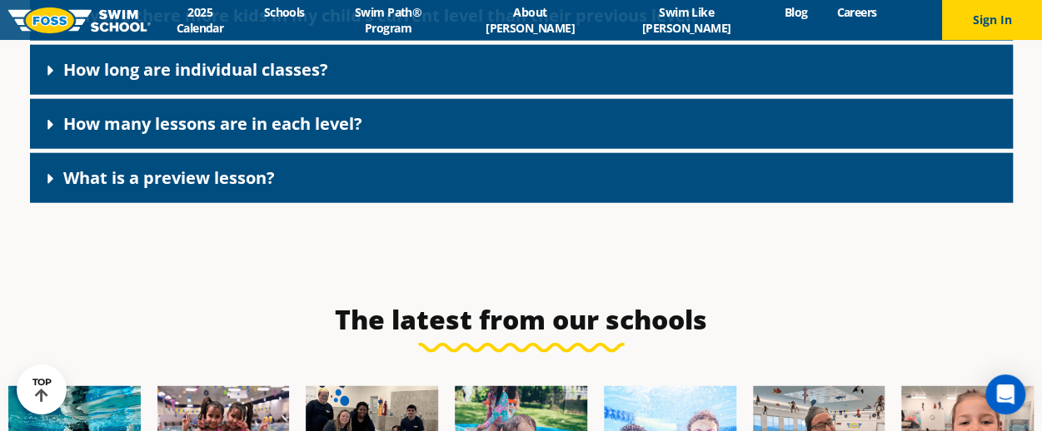
click at [230, 189] on link "What is a preview lesson?" at bounding box center [168, 178] width 211 height 22
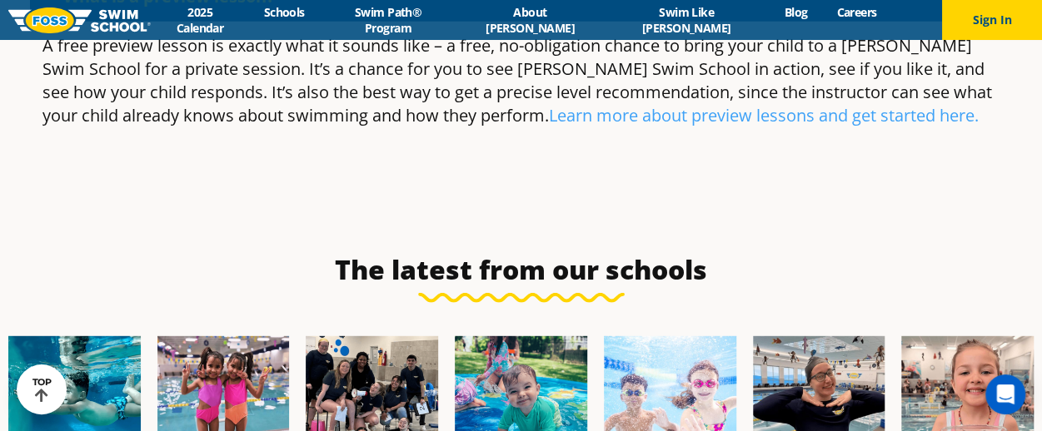
scroll to position [8464, 0]
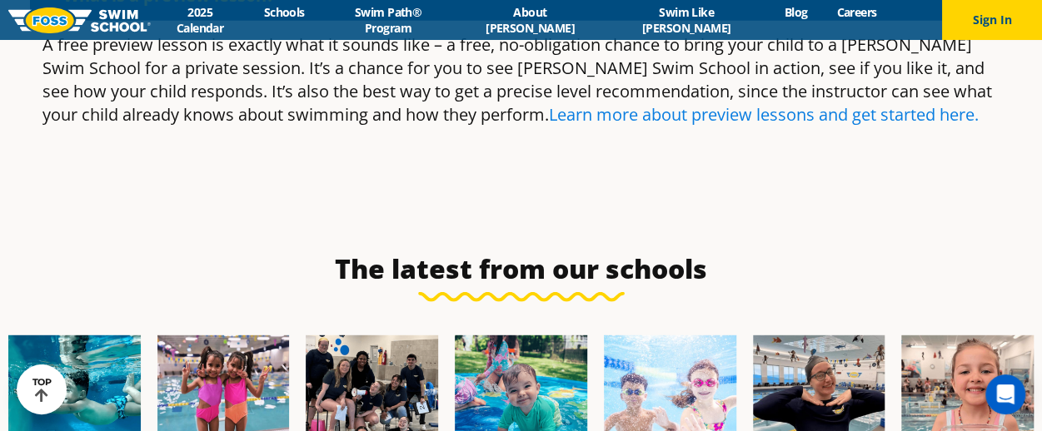
click at [549, 126] on link "Learn more about preview lessons and get started here." at bounding box center [764, 114] width 430 height 22
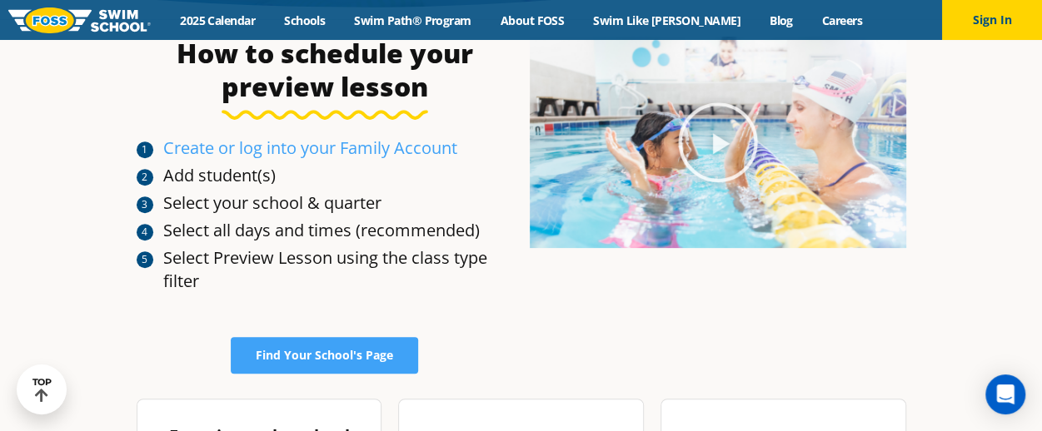
scroll to position [291, 0]
